Goal: Communication & Community: Share content

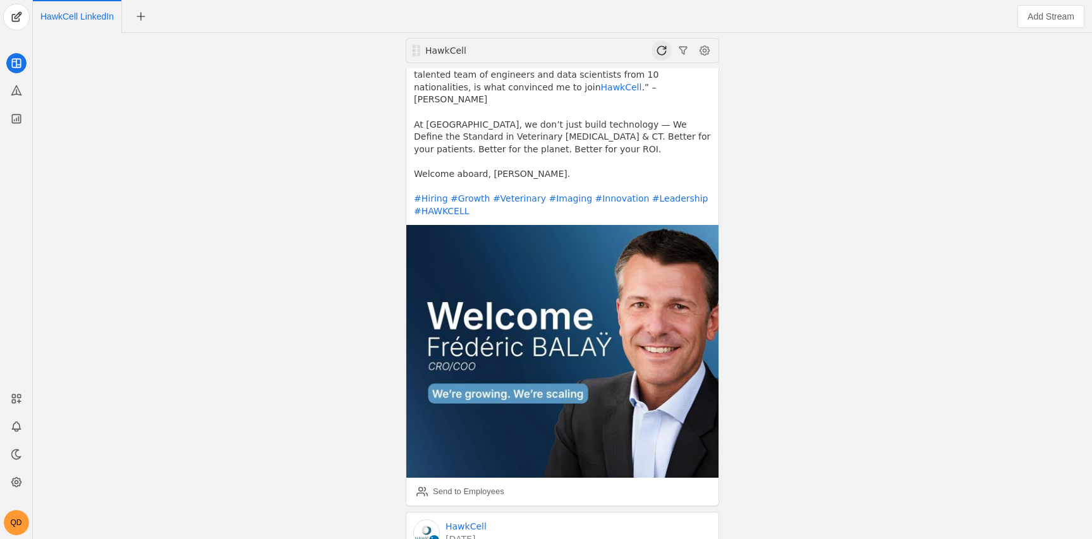
scroll to position [243, 0]
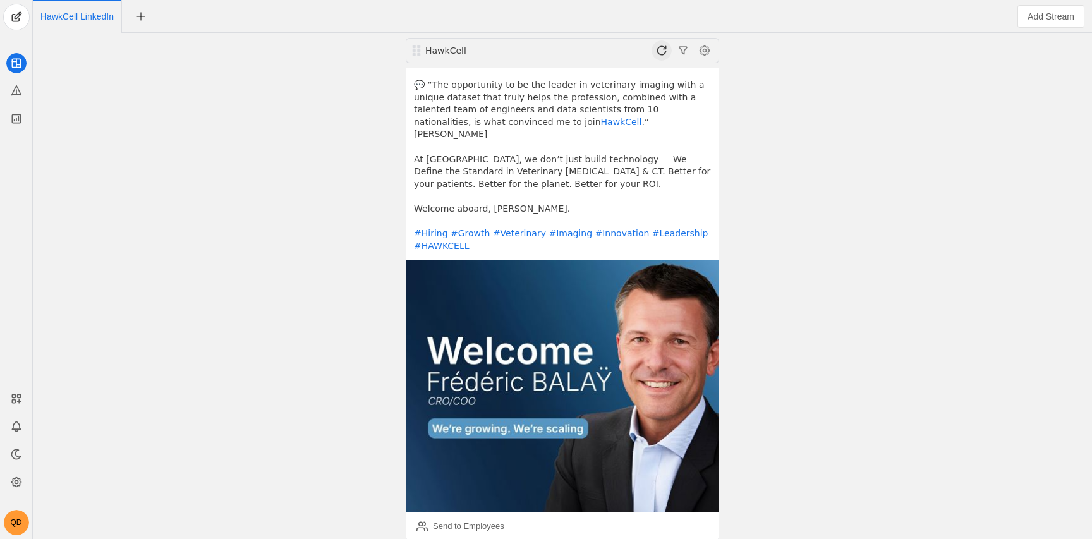
click at [667, 46] on span at bounding box center [662, 50] width 20 height 20
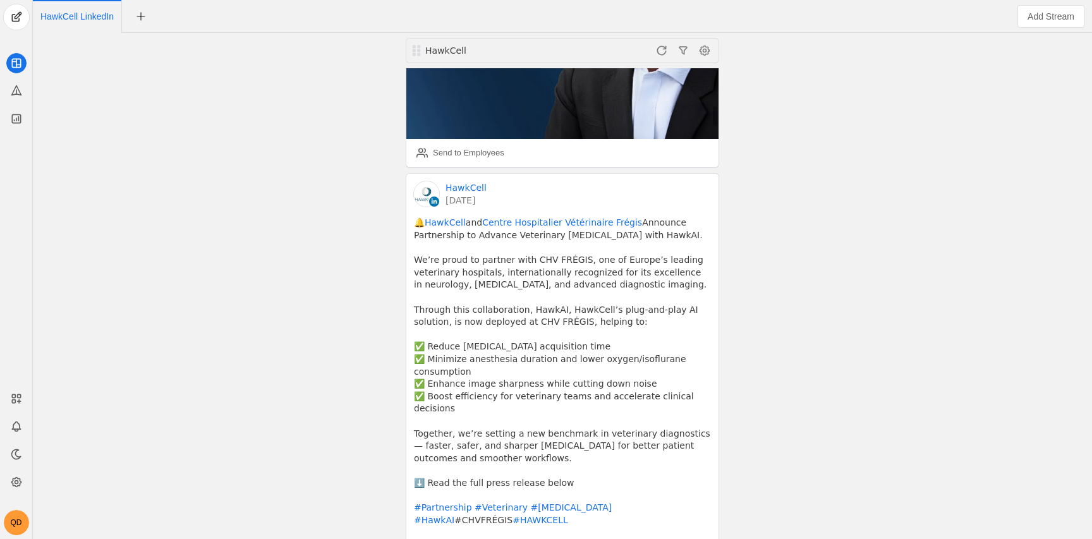
scroll to position [0, 0]
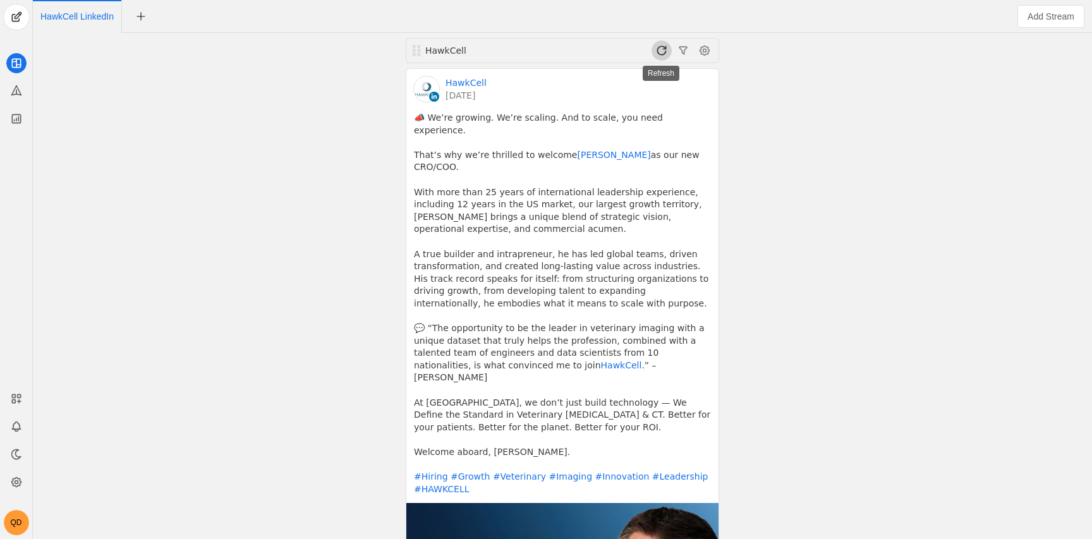
click at [664, 47] on span at bounding box center [662, 50] width 20 height 20
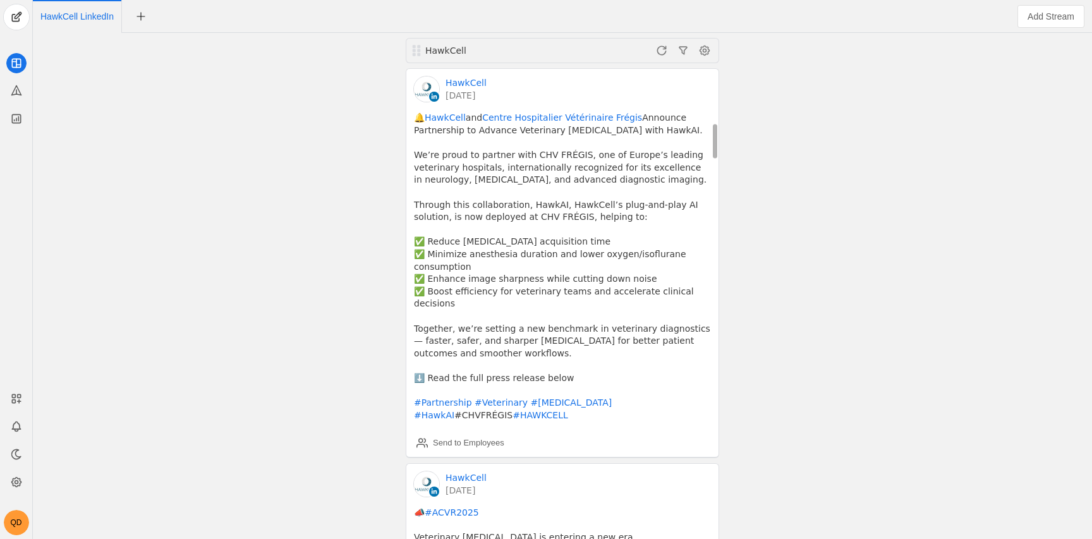
scroll to position [721, 0]
click at [479, 432] on div "Send to Employees" at bounding box center [461, 444] width 88 height 25
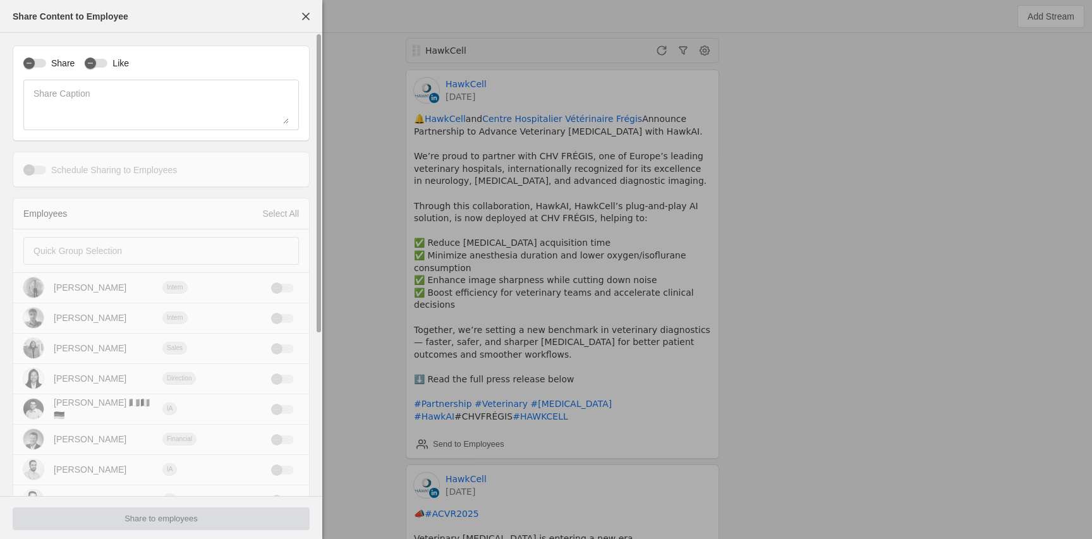
type input "Eastern Standard Time EST"
click at [56, 58] on label "Share" at bounding box center [60, 63] width 28 height 13
click at [46, 59] on button "Share" at bounding box center [34, 63] width 23 height 9
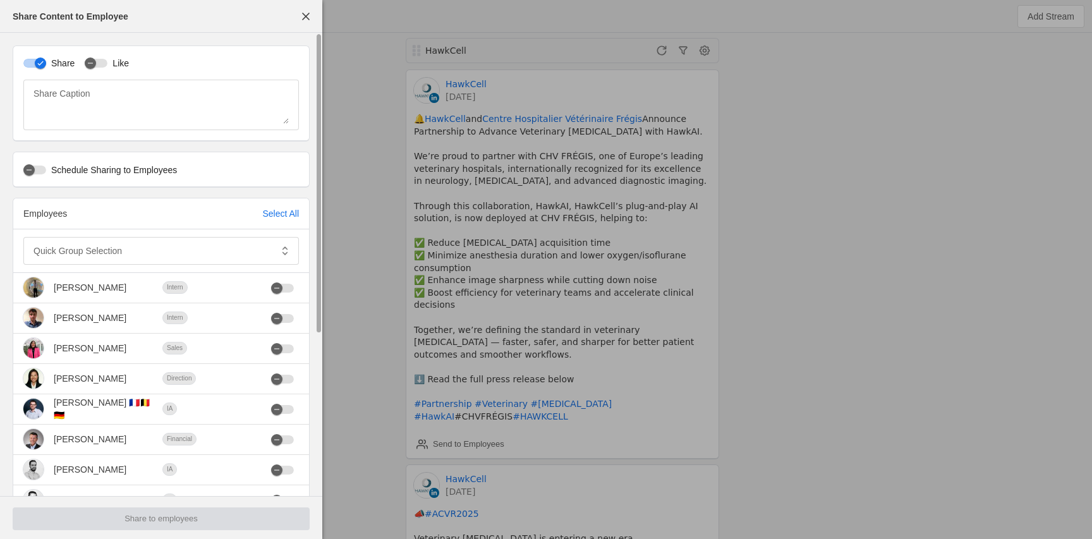
click at [118, 63] on label "Like" at bounding box center [117, 63] width 21 height 13
click at [107, 63] on button "Like" at bounding box center [96, 63] width 23 height 9
click at [271, 214] on div "Select All" at bounding box center [280, 213] width 37 height 13
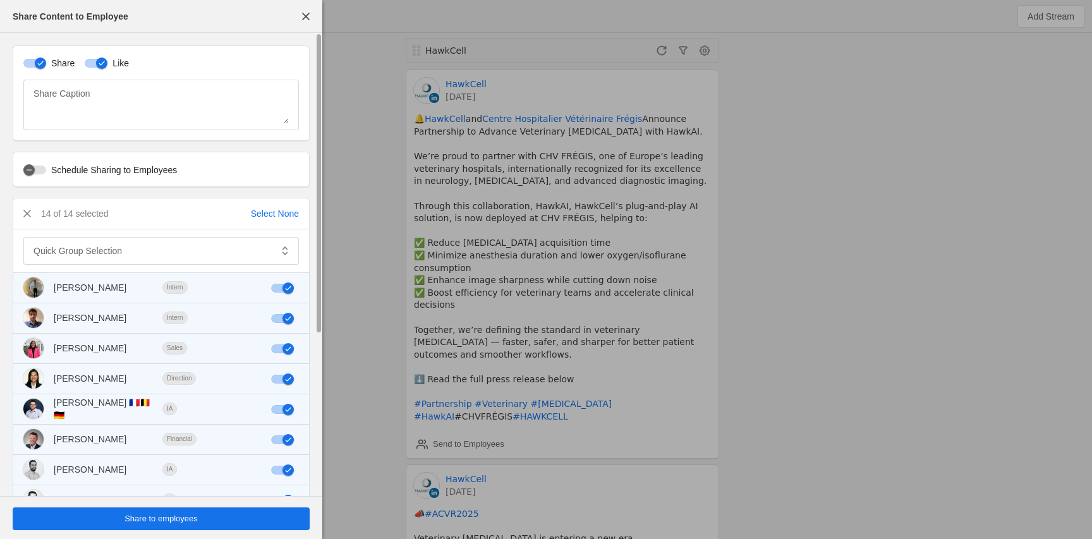
click at [240, 525] on span "undefined" at bounding box center [161, 519] width 297 height 23
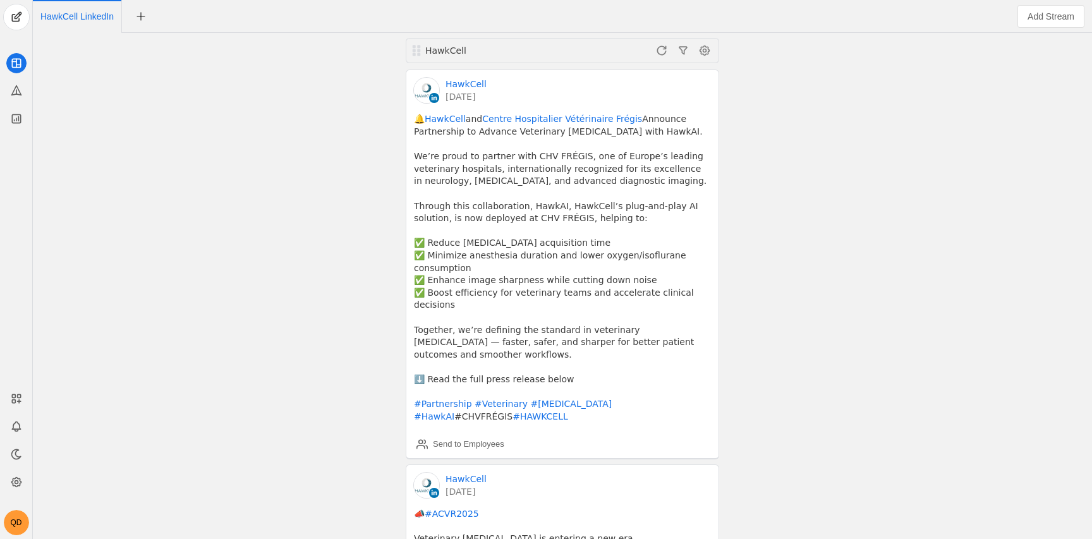
click at [904, 236] on div "HawkCell HawkCell 2 days ago 📣 We’re growing. We’re scaling. And to scale, you …" at bounding box center [562, 286] width 1053 height 506
